Goal: Task Accomplishment & Management: Manage account settings

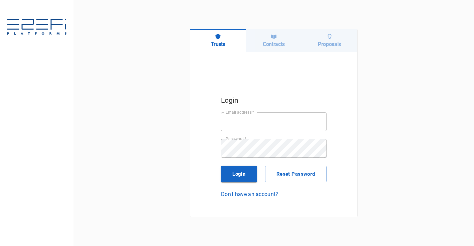
click at [265, 38] on div "Contracts" at bounding box center [274, 40] width 56 height 23
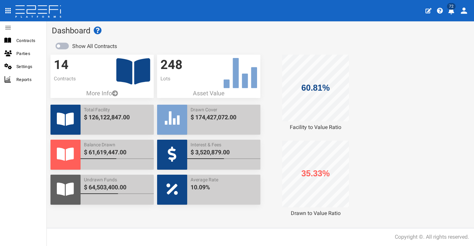
click at [452, 12] on icon "profile" at bounding box center [451, 11] width 6 height 7
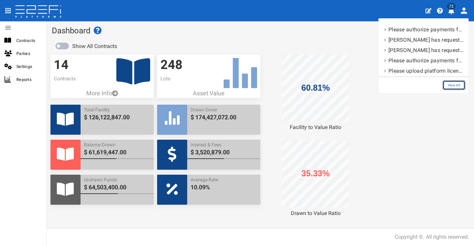
click at [456, 84] on link "View All" at bounding box center [453, 85] width 23 height 10
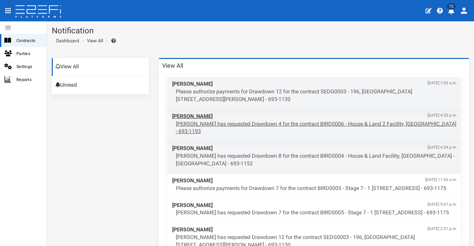
click at [264, 125] on p "[PERSON_NAME] has requested Drawdown 4 for the contract BIRD0006 - House & Land…" at bounding box center [317, 128] width 282 height 15
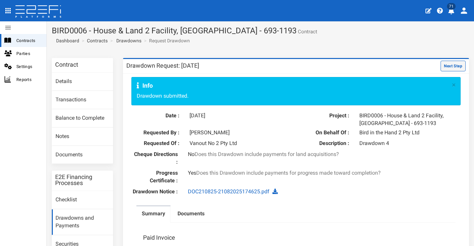
click at [440, 64] on button "Next Step" at bounding box center [452, 66] width 25 height 11
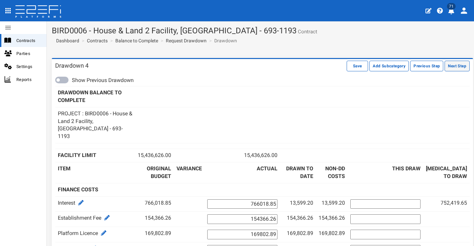
click at [449, 66] on button "Next Step" at bounding box center [456, 66] width 25 height 11
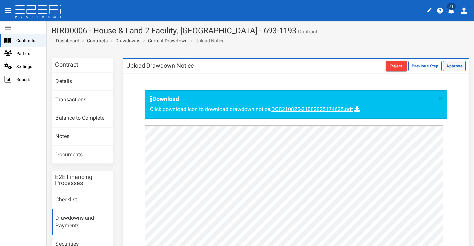
click at [450, 69] on button "Approve" at bounding box center [453, 66] width 23 height 11
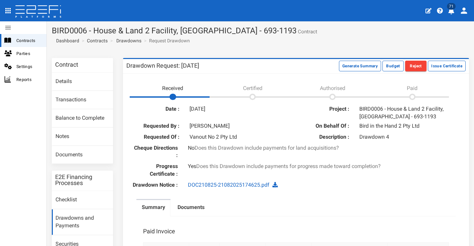
click at [449, 14] on icon "profile" at bounding box center [450, 11] width 7 height 7
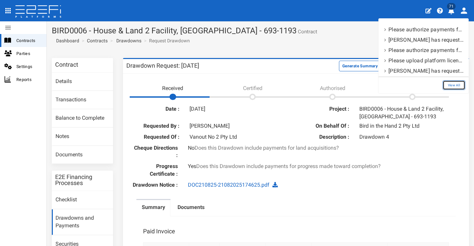
click at [456, 84] on link "View All" at bounding box center [453, 85] width 23 height 10
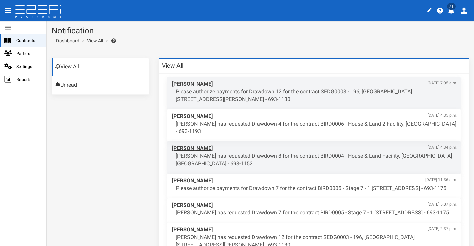
click at [273, 153] on p "[PERSON_NAME] has requested Drawdown 8 for the contract BIRD0004 - House & Land…" at bounding box center [317, 160] width 282 height 15
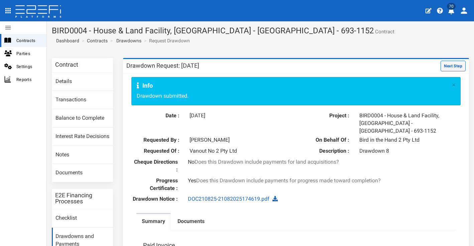
click at [446, 65] on button "Next Step" at bounding box center [452, 66] width 25 height 11
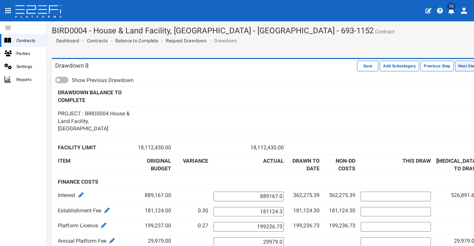
click at [459, 67] on button "Next Step" at bounding box center [466, 66] width 25 height 11
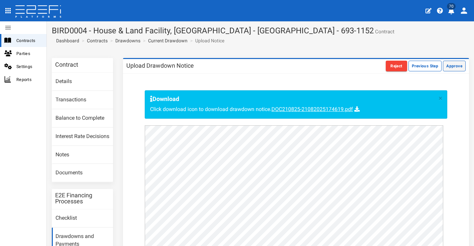
click at [453, 66] on button "Approve" at bounding box center [453, 66] width 23 height 11
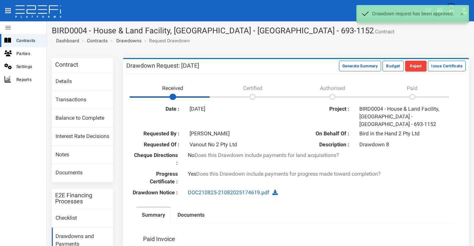
click at [413, 39] on section "BIRD0004 - House & Land Facility, Port Macquarie - VANT02 - 693-1152 Contract D…" at bounding box center [260, 37] width 427 height 32
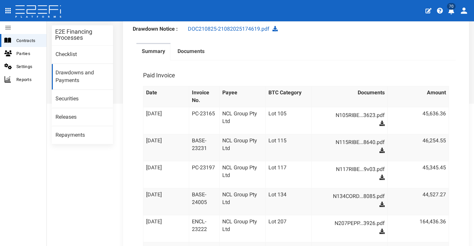
scroll to position [20, 0]
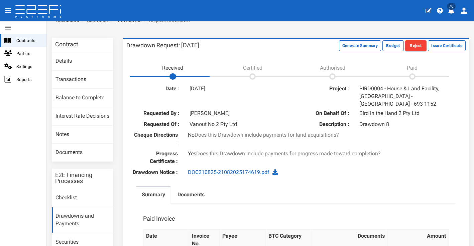
click at [451, 10] on icon "profile" at bounding box center [451, 11] width 6 height 7
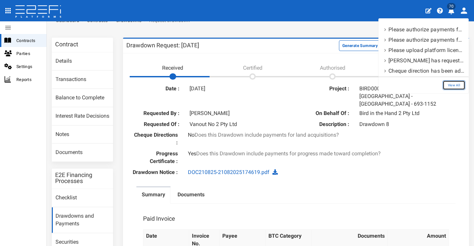
click at [453, 83] on link "View All" at bounding box center [453, 85] width 23 height 10
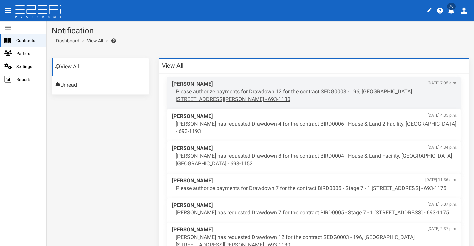
click at [282, 91] on p "Please authorize payments for Drawdown 12 for the contract SEDG0003 - 196, [GEO…" at bounding box center [317, 95] width 282 height 15
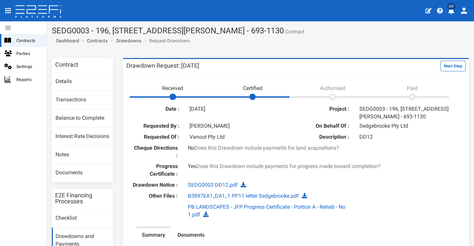
click at [451, 12] on icon "profile" at bounding box center [451, 11] width 6 height 7
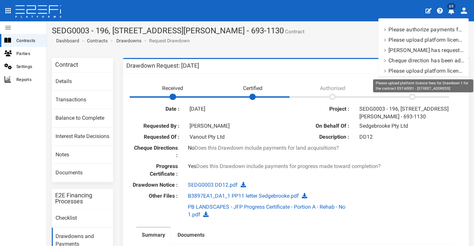
click at [453, 89] on div "Please upload platform licence fees for Drawdown 1 for the contract ESTA0001 - …" at bounding box center [423, 85] width 100 height 13
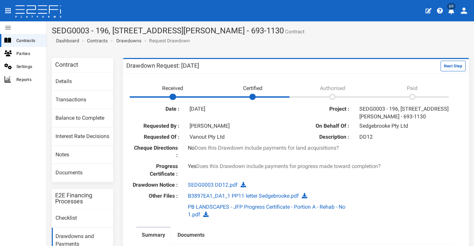
drag, startPoint x: 453, startPoint y: 13, endPoint x: 455, endPoint y: 17, distance: 4.5
click at [453, 14] on icon "profile" at bounding box center [450, 11] width 7 height 7
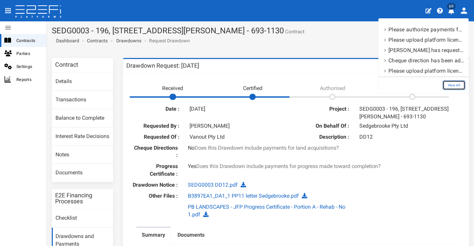
click at [457, 83] on link "View All" at bounding box center [453, 85] width 23 height 10
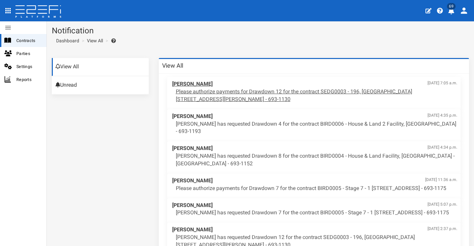
click at [242, 90] on p "Please authorize payments for Drawdown 12 for the contract SEDG0003 - 196, 206 …" at bounding box center [317, 95] width 282 height 15
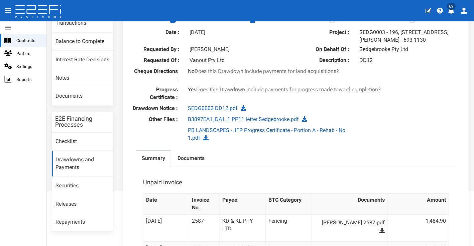
scroll to position [115, 0]
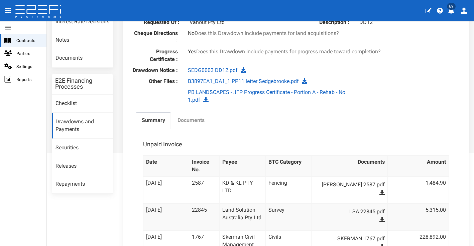
click at [196, 122] on link "Documents" at bounding box center [191, 121] width 38 height 17
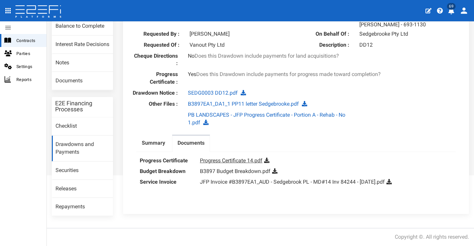
click at [236, 158] on link "Progress Certificate 14.pdf" at bounding box center [231, 161] width 62 height 6
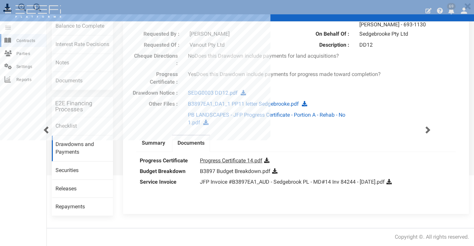
scroll to position [0, 0]
